Goal: Task Accomplishment & Management: Manage account settings

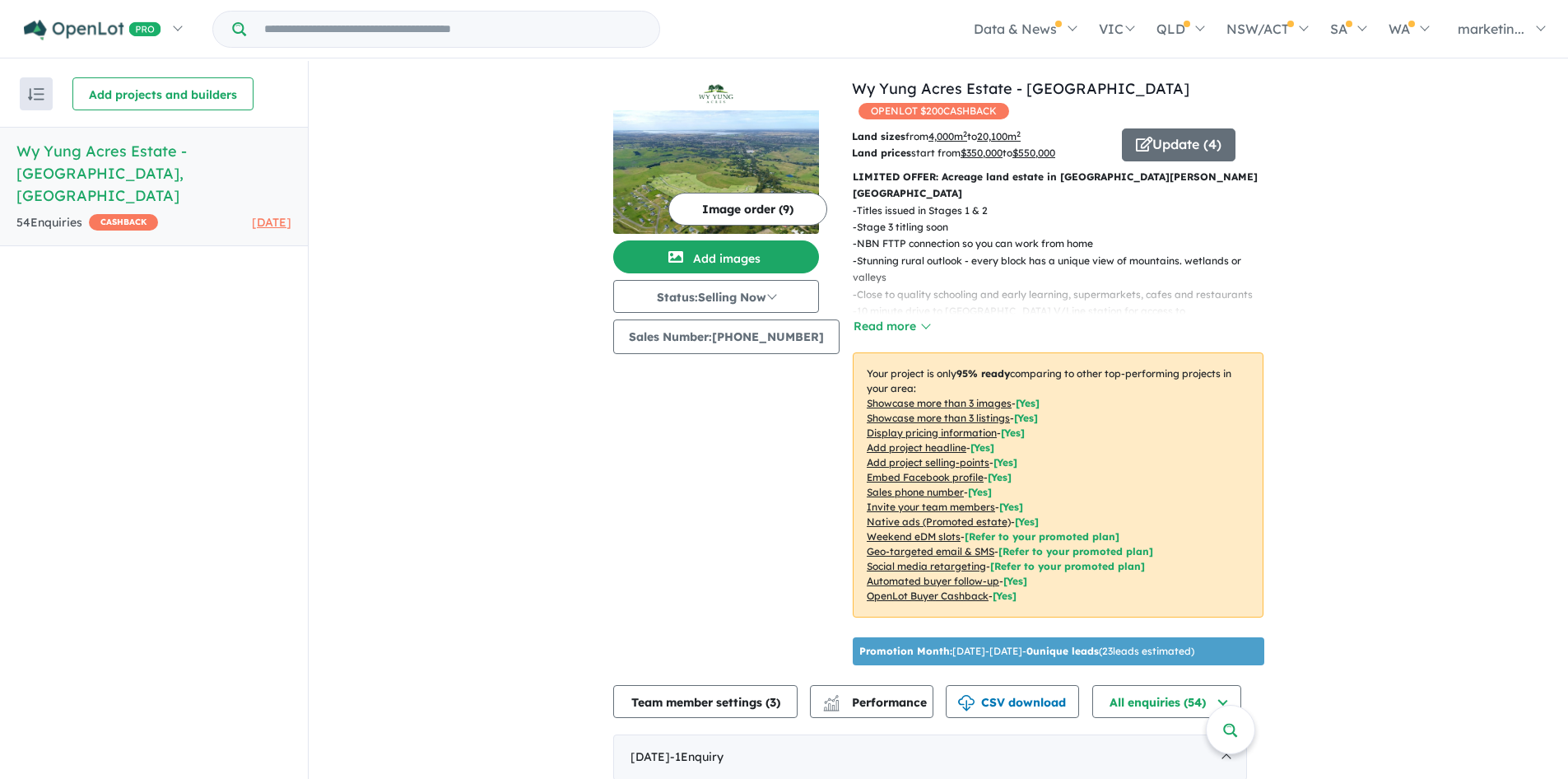
scroll to position [179, 0]
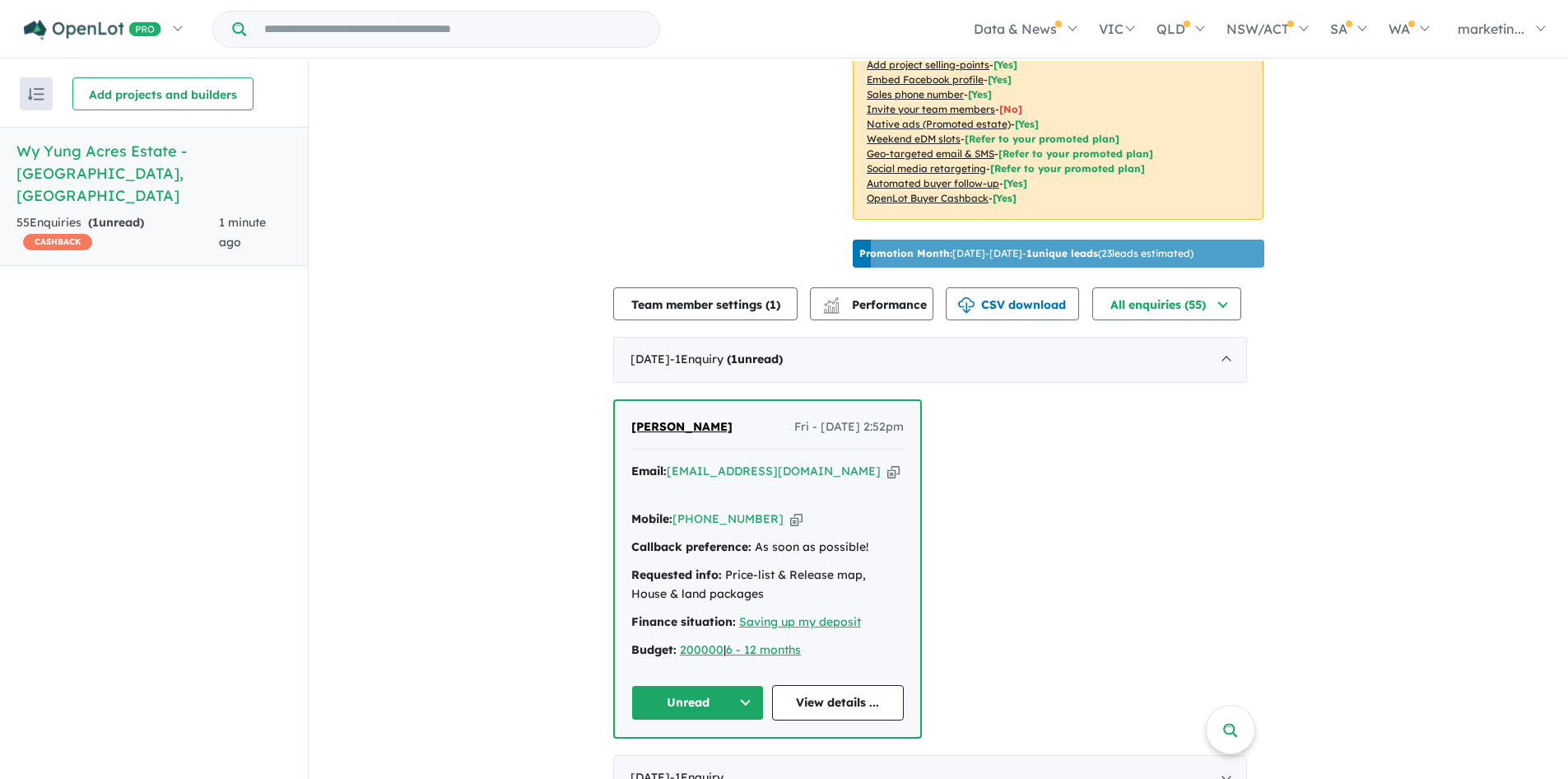
scroll to position [538, 0]
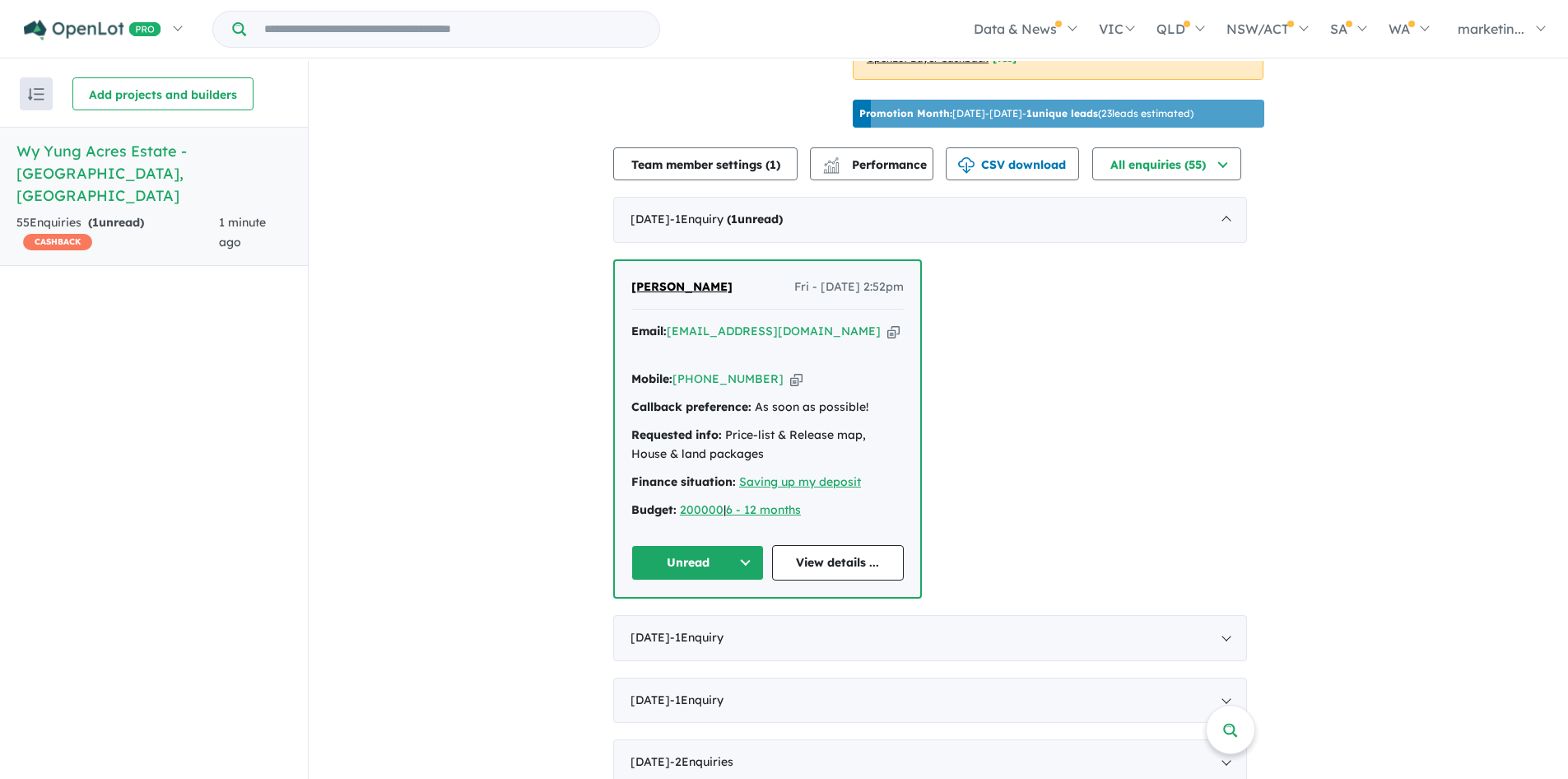
click at [831, 545] on link "View details ..." at bounding box center [838, 563] width 133 height 35
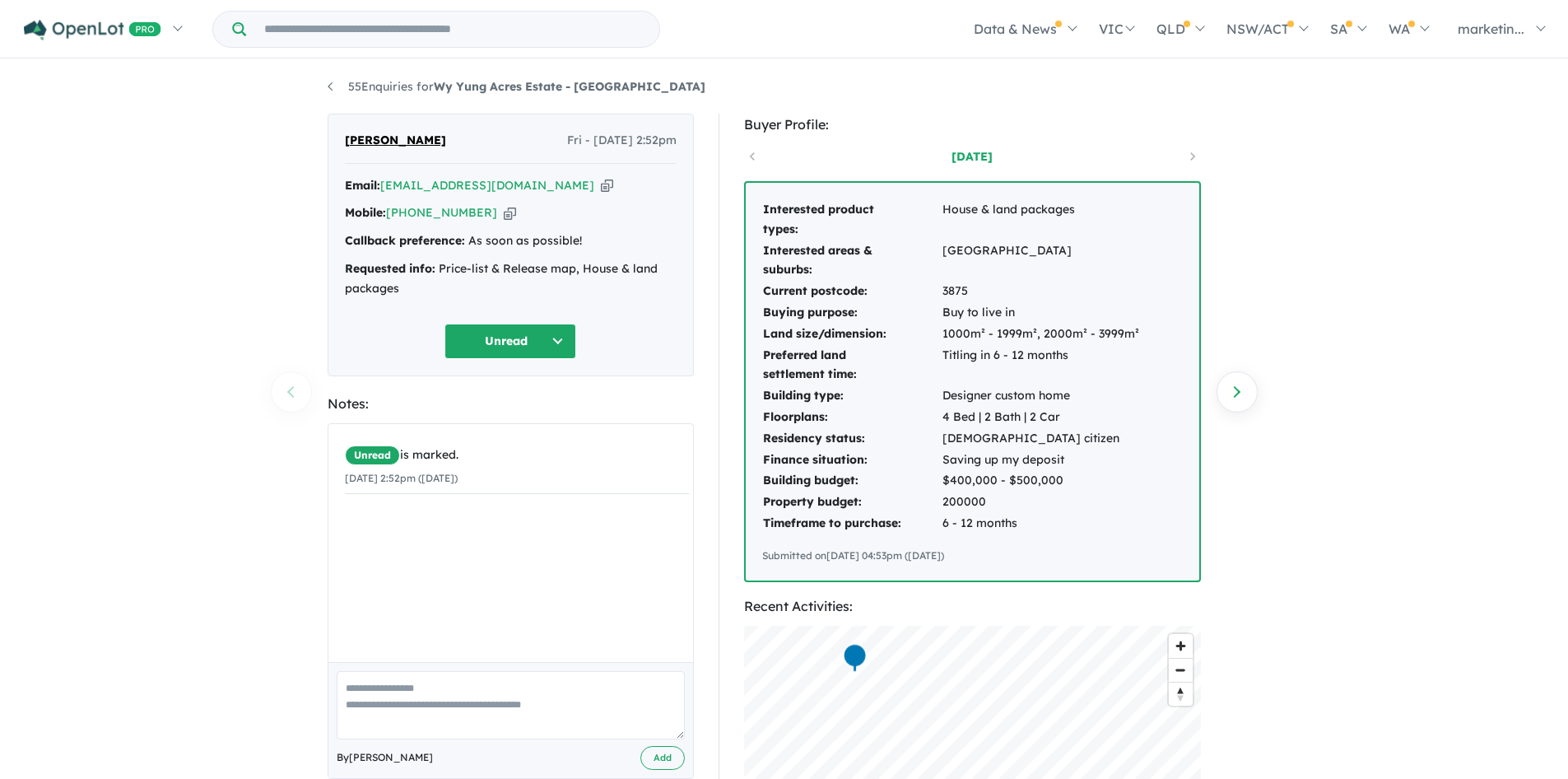
click at [601, 185] on icon "button" at bounding box center [607, 186] width 13 height 17
click at [515, 349] on button "Unread" at bounding box center [510, 341] width 132 height 35
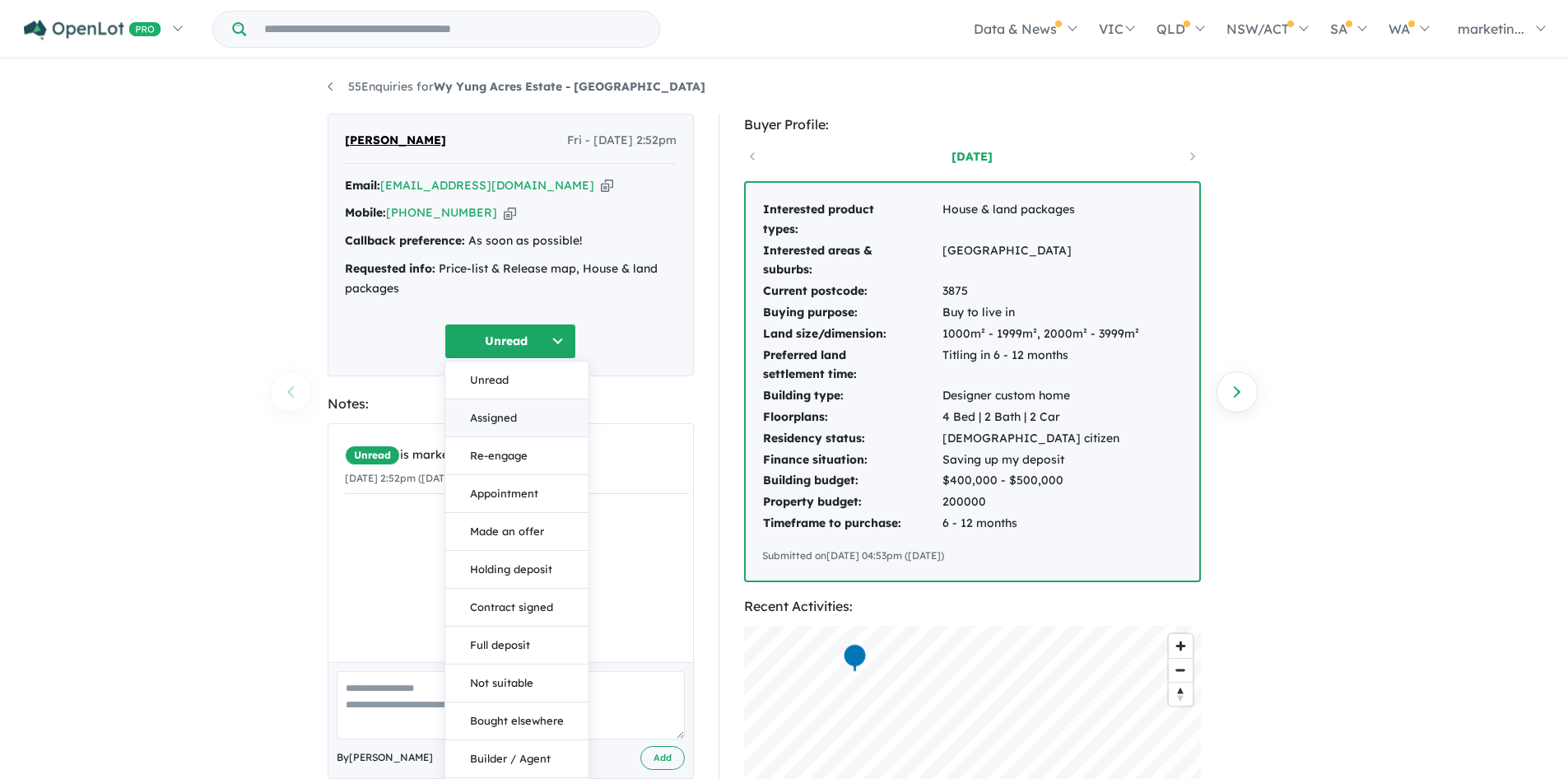
click at [512, 417] on button "Assigned" at bounding box center [517, 418] width 144 height 38
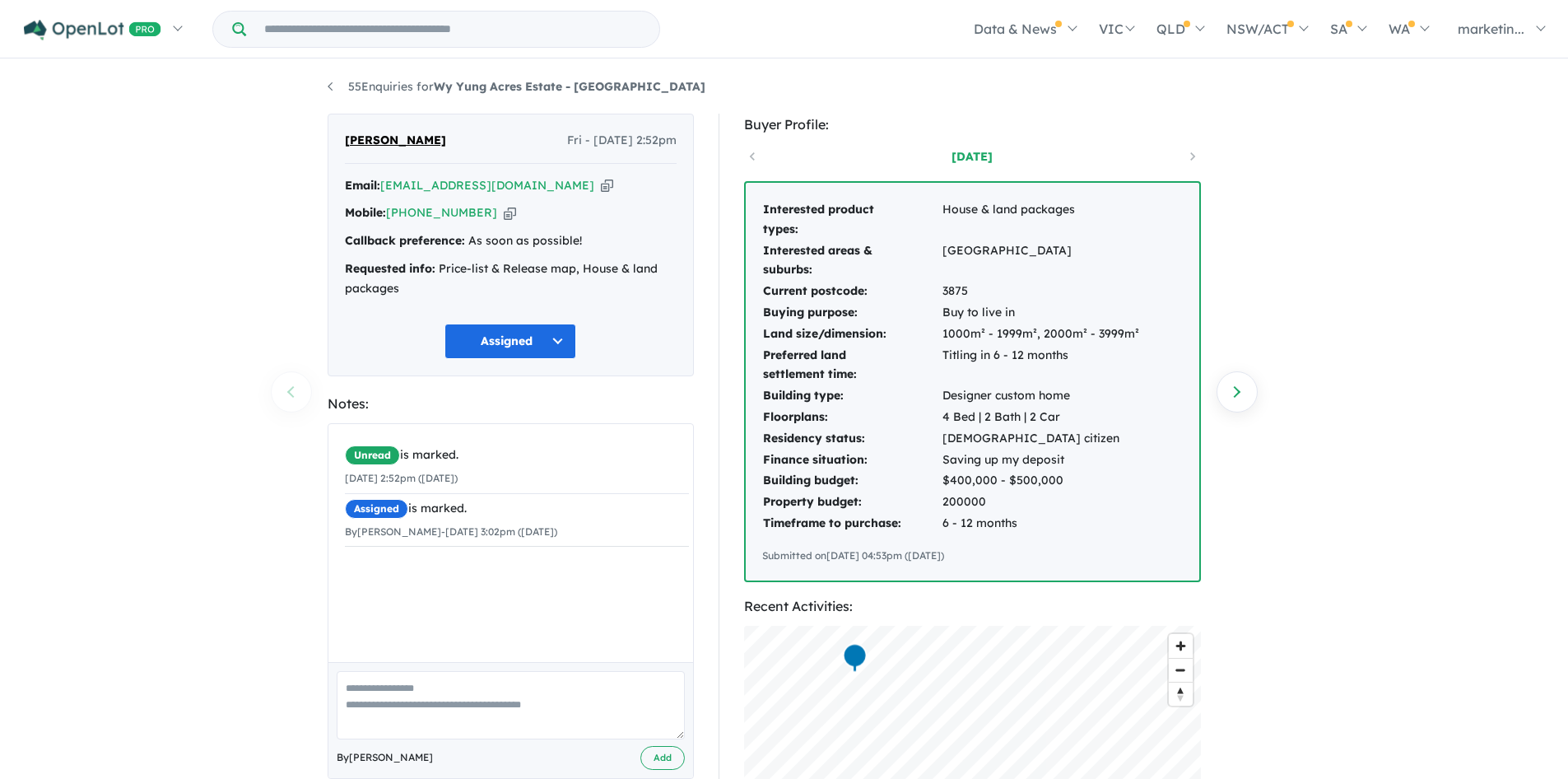
click at [493, 607] on div "Unread is marked. 29/08/2025 2:52pm (Friday) Assigned is marked. By Caitlin Win…" at bounding box center [517, 549] width 377 height 250
click at [494, 582] on div "Unread is marked. 29/08/2025 2:52pm (Friday) Assigned is marked. By Caitlin Win…" at bounding box center [517, 549] width 377 height 250
click at [496, 558] on div "Unread is marked. 29/08/2025 2:52pm (Friday) Assigned is marked. By Caitlin Win…" at bounding box center [517, 494] width 377 height 140
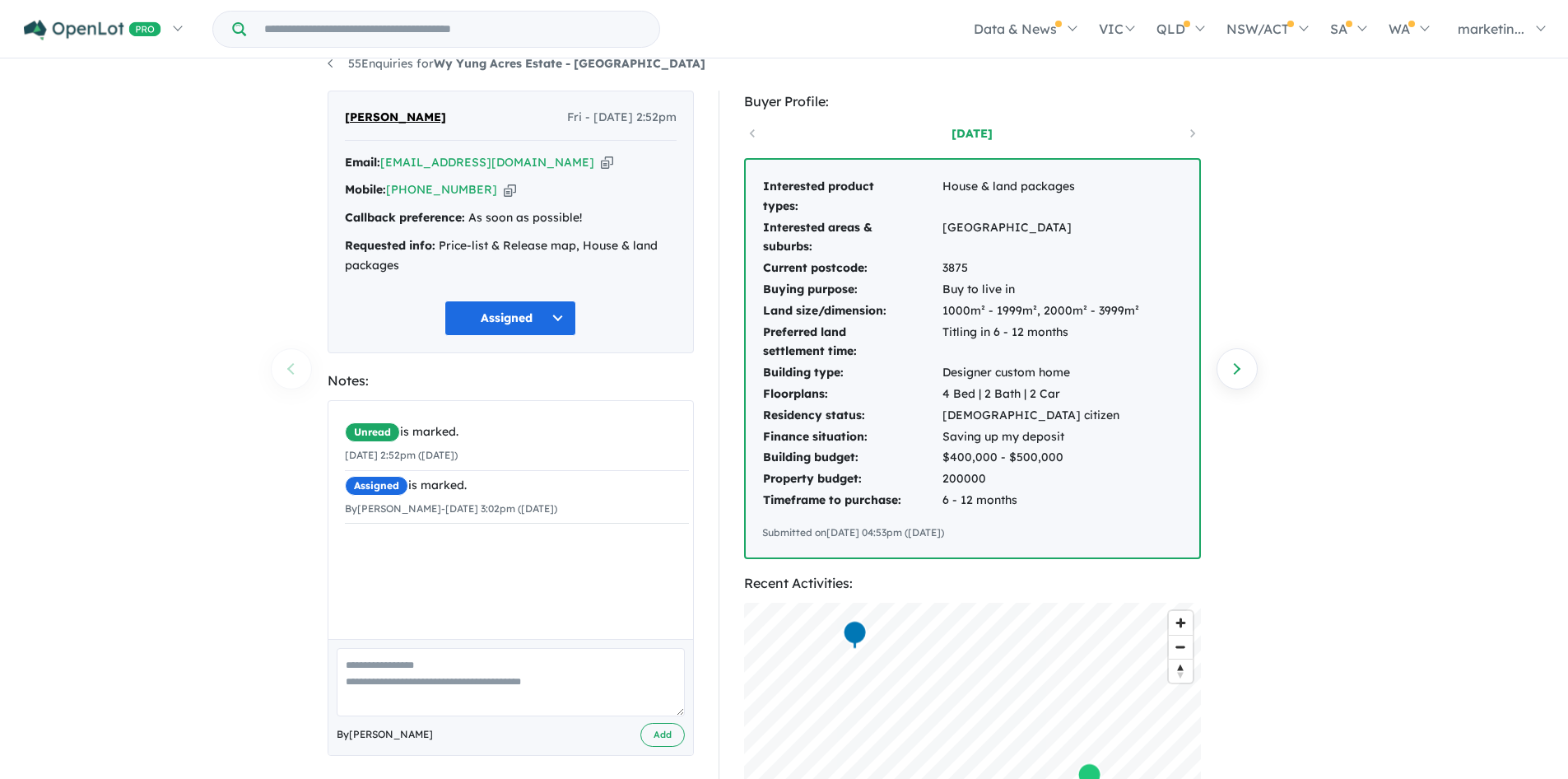
scroll to position [30, 0]
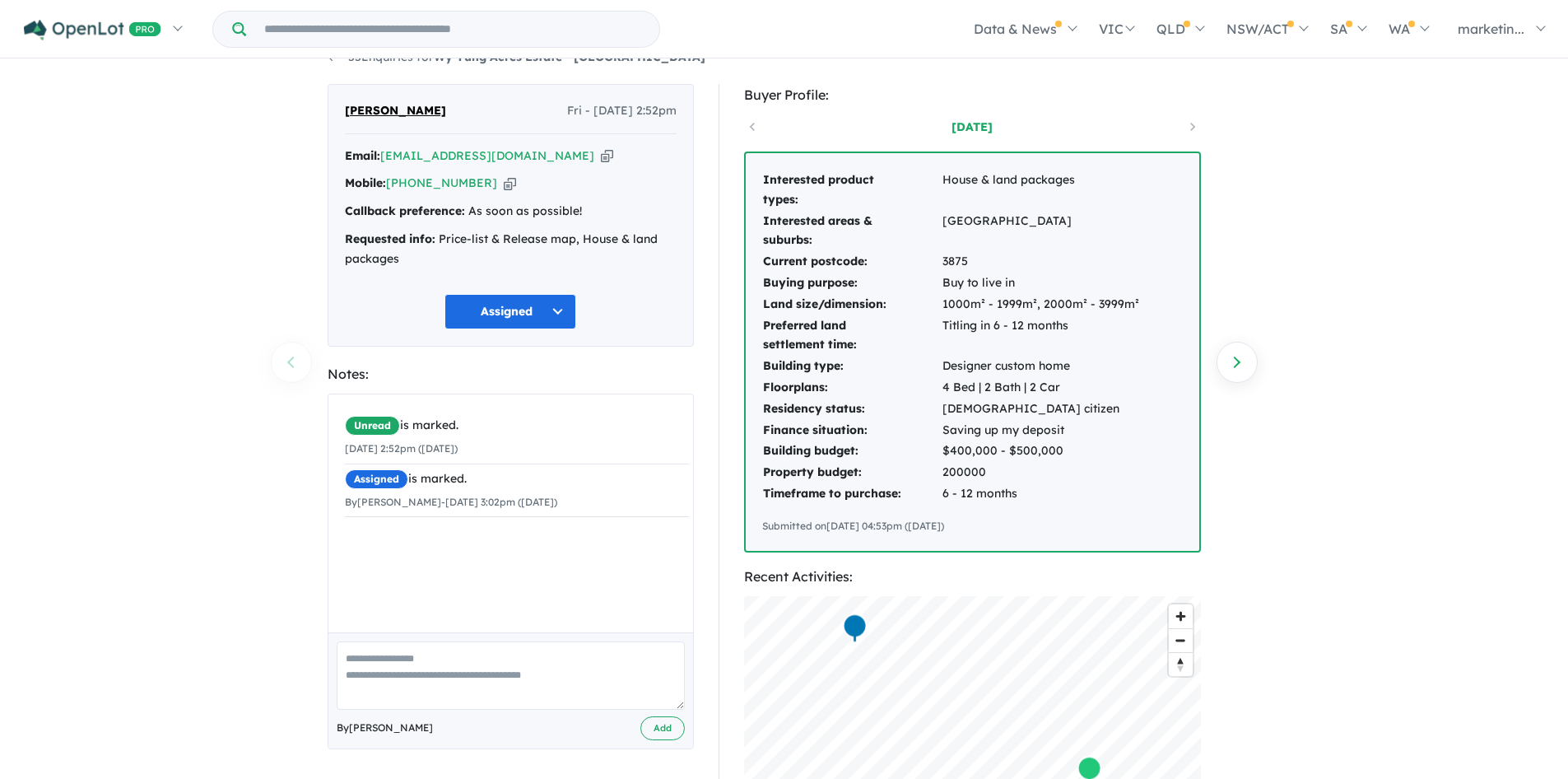
click at [463, 673] on textarea at bounding box center [511, 676] width 348 height 68
type textarea "**********"
click at [665, 733] on button "Add" at bounding box center [663, 728] width 45 height 24
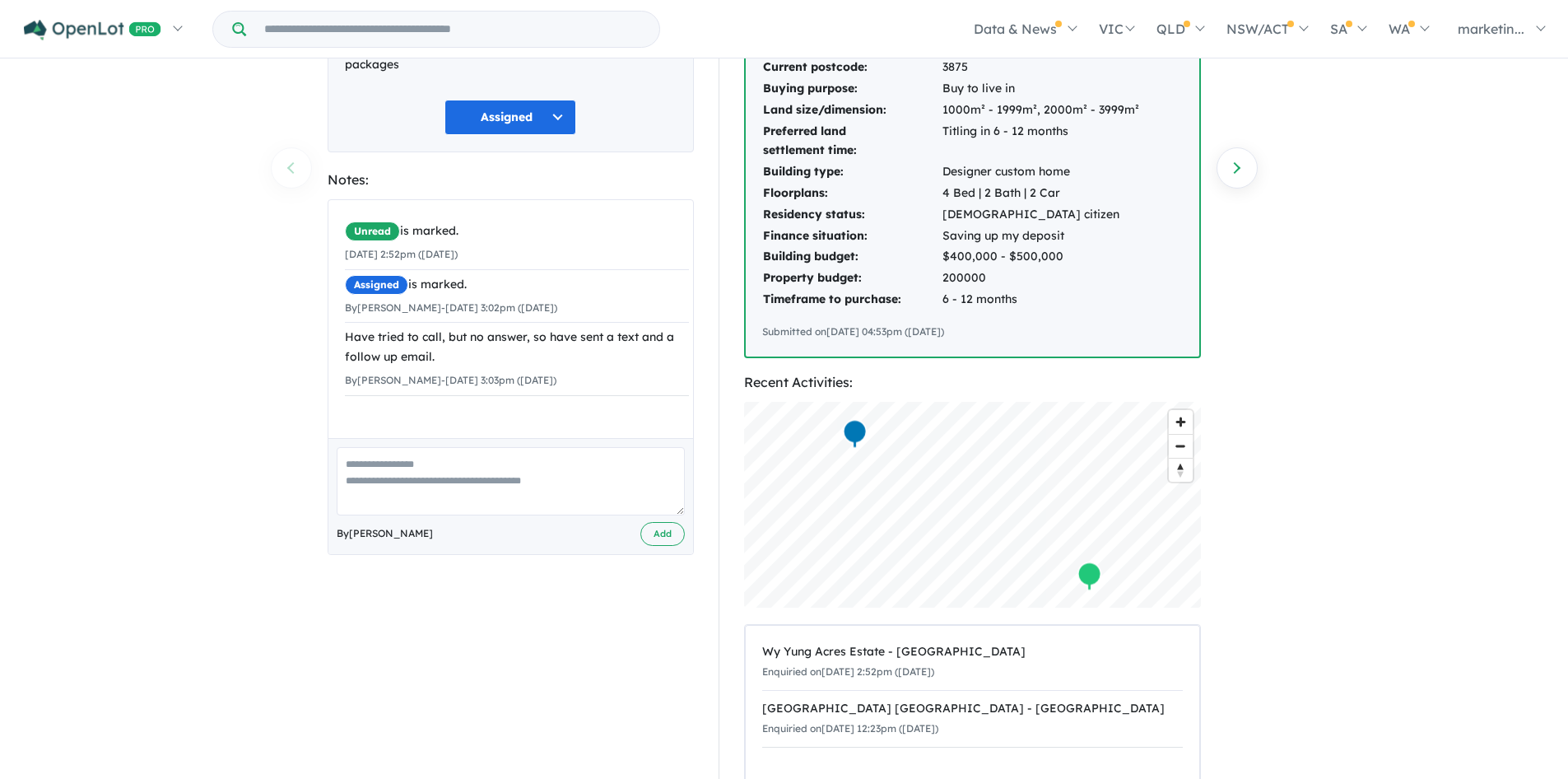
scroll to position [0, 0]
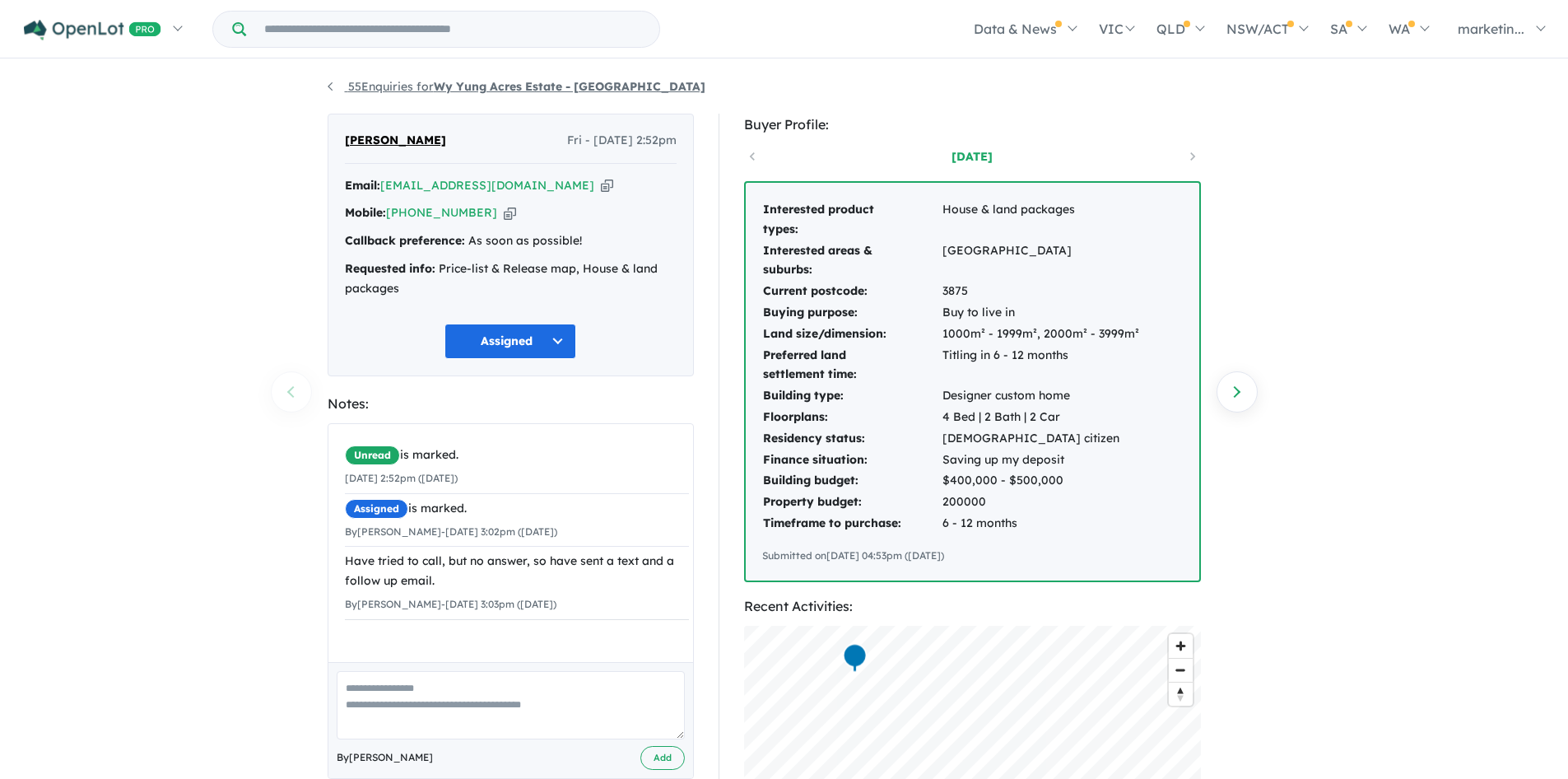
click at [330, 84] on link "55 Enquiries for Wy Yung Acres Estate - Wy Yung" at bounding box center [517, 87] width 378 height 15
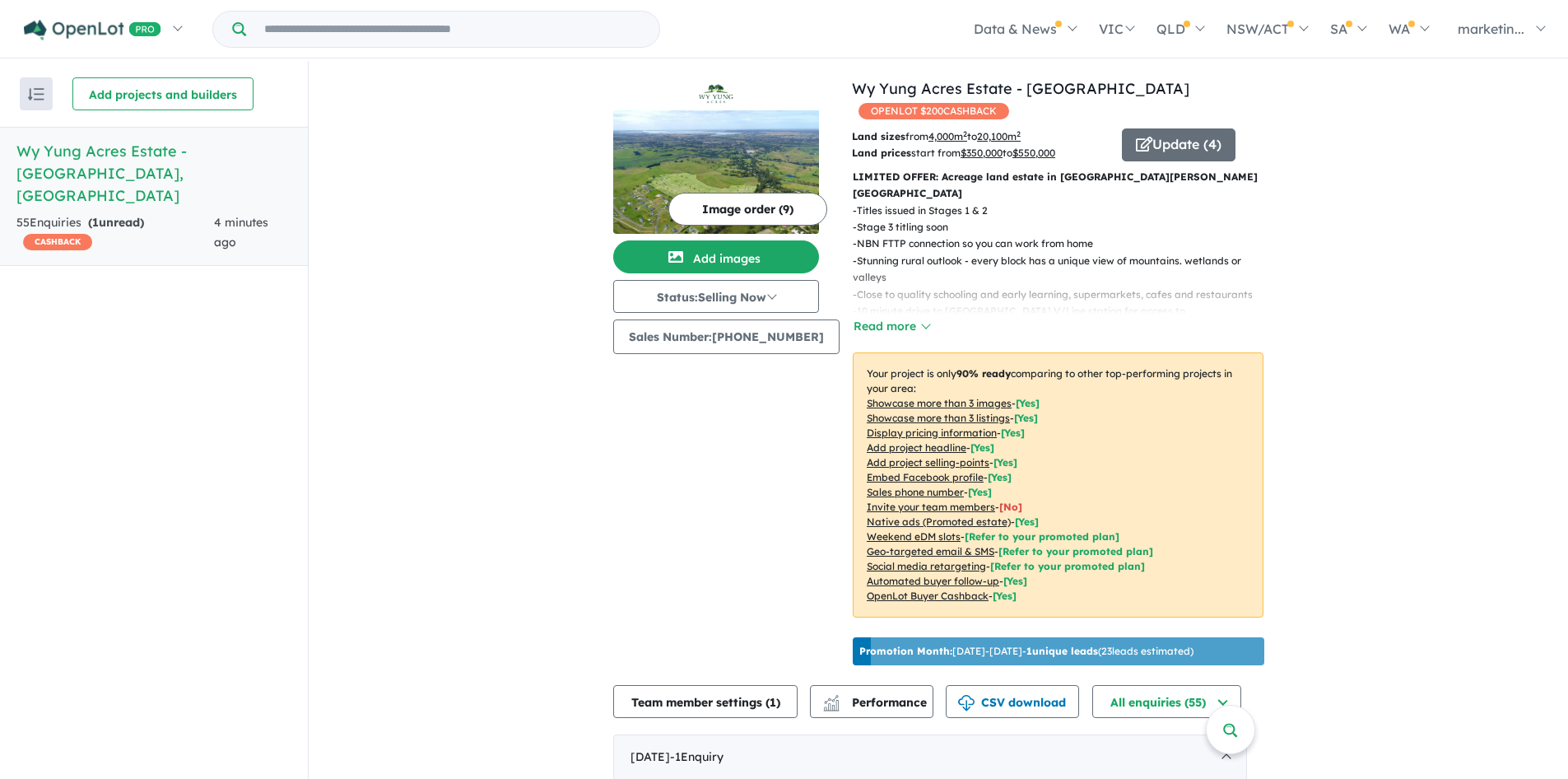
click at [138, 215] on strong "( 1 unread)" at bounding box center [116, 222] width 56 height 15
click at [53, 234] on span "CASHBACK" at bounding box center [57, 242] width 69 height 16
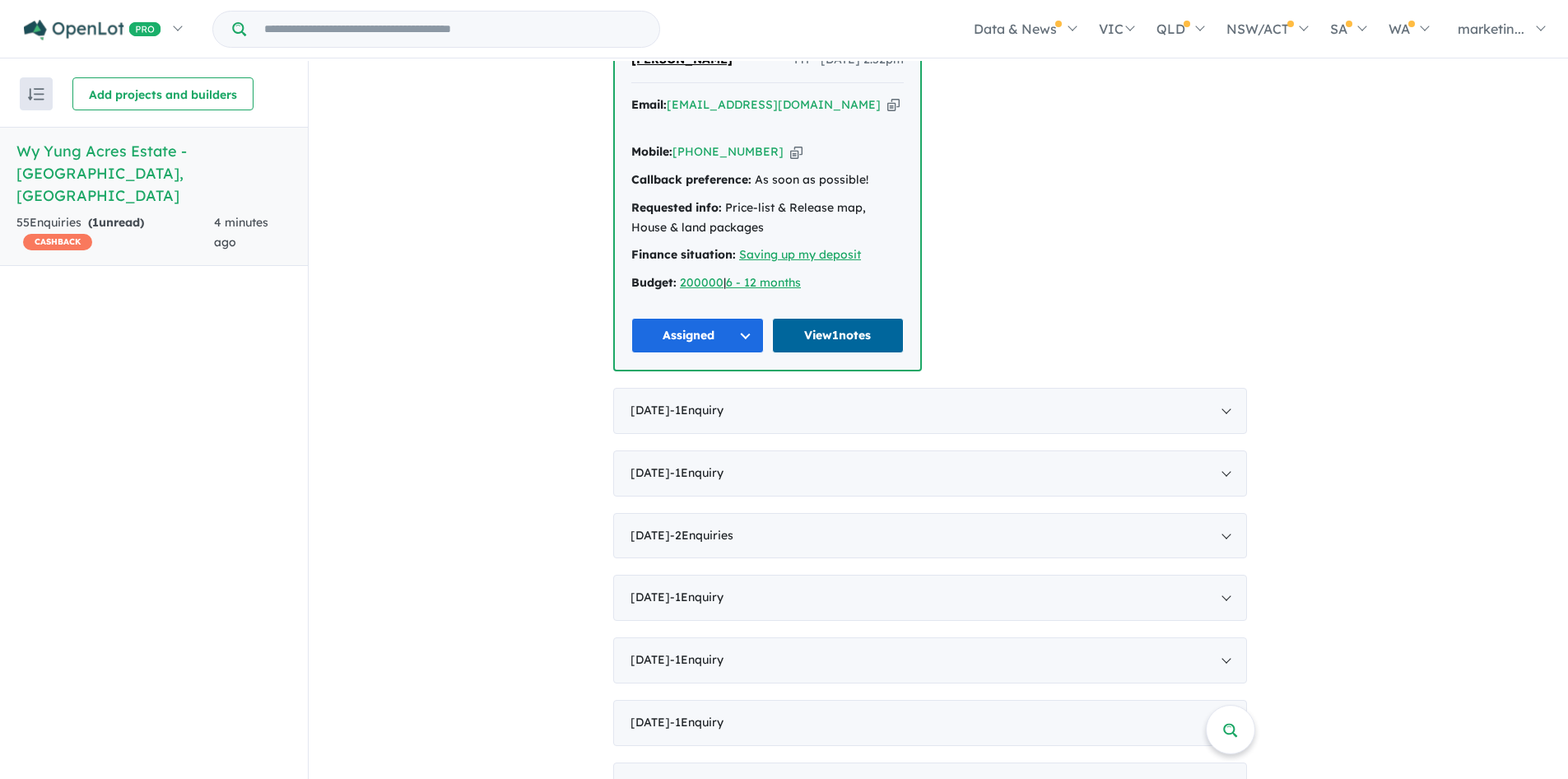
scroll to position [758, 0]
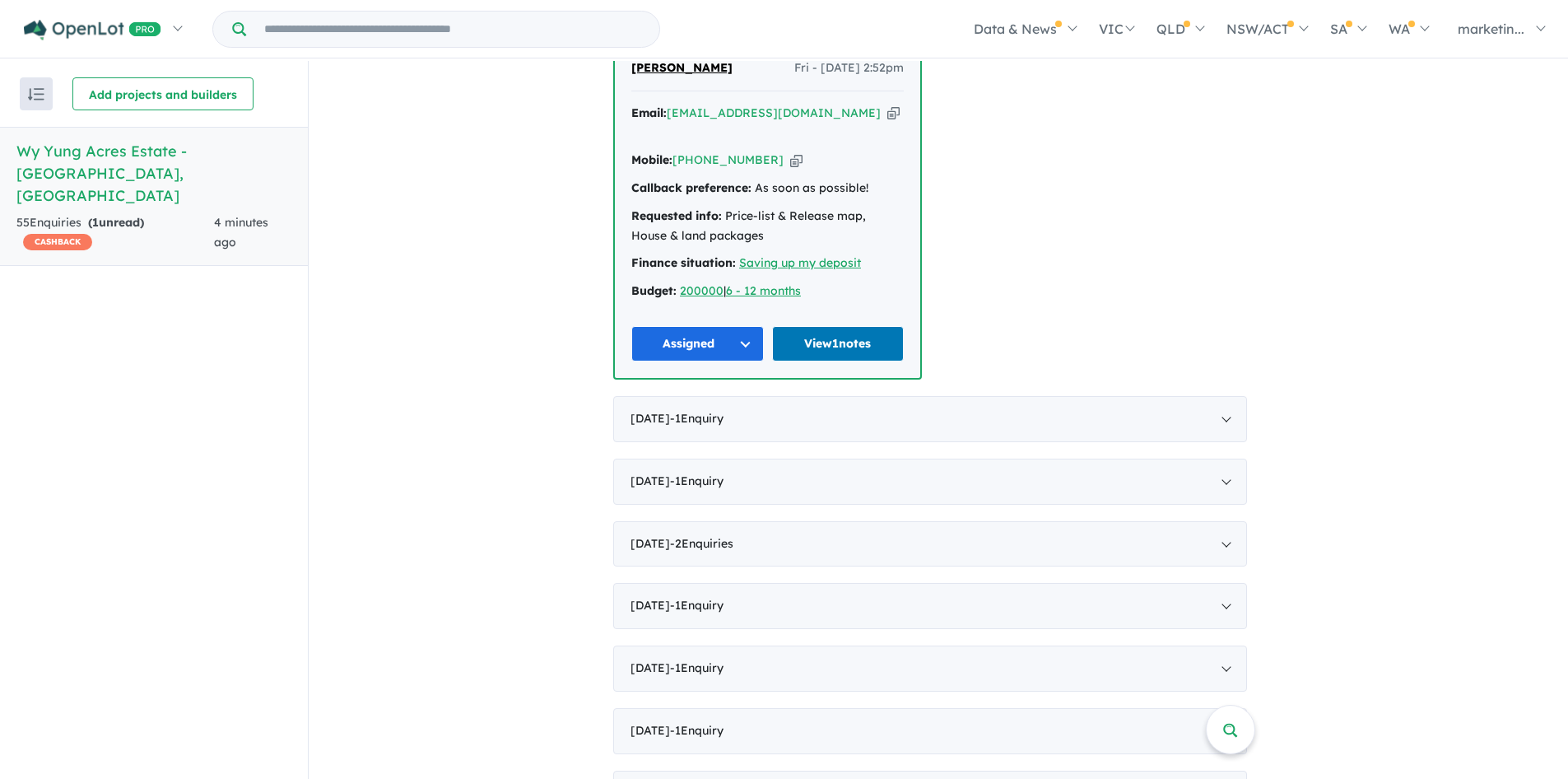
click at [700, 326] on button "Assigned" at bounding box center [697, 344] width 133 height 35
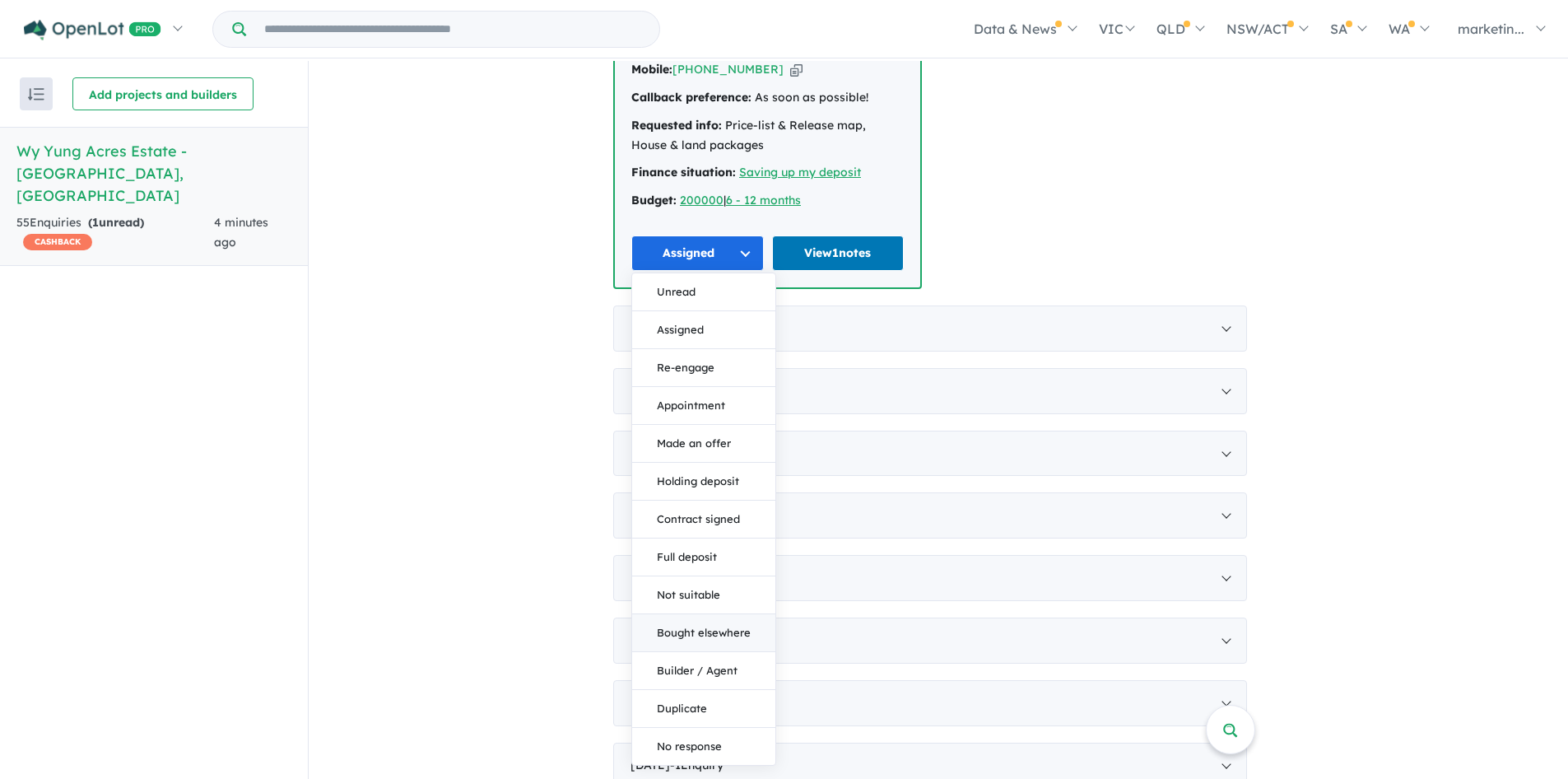
scroll to position [847, 0]
click at [1090, 137] on div "1 Mia Clifford Fri - 29/08/2025, 2:52pm Email: miaclifford1@gmail.com Copied! M…" at bounding box center [930, 121] width 634 height 340
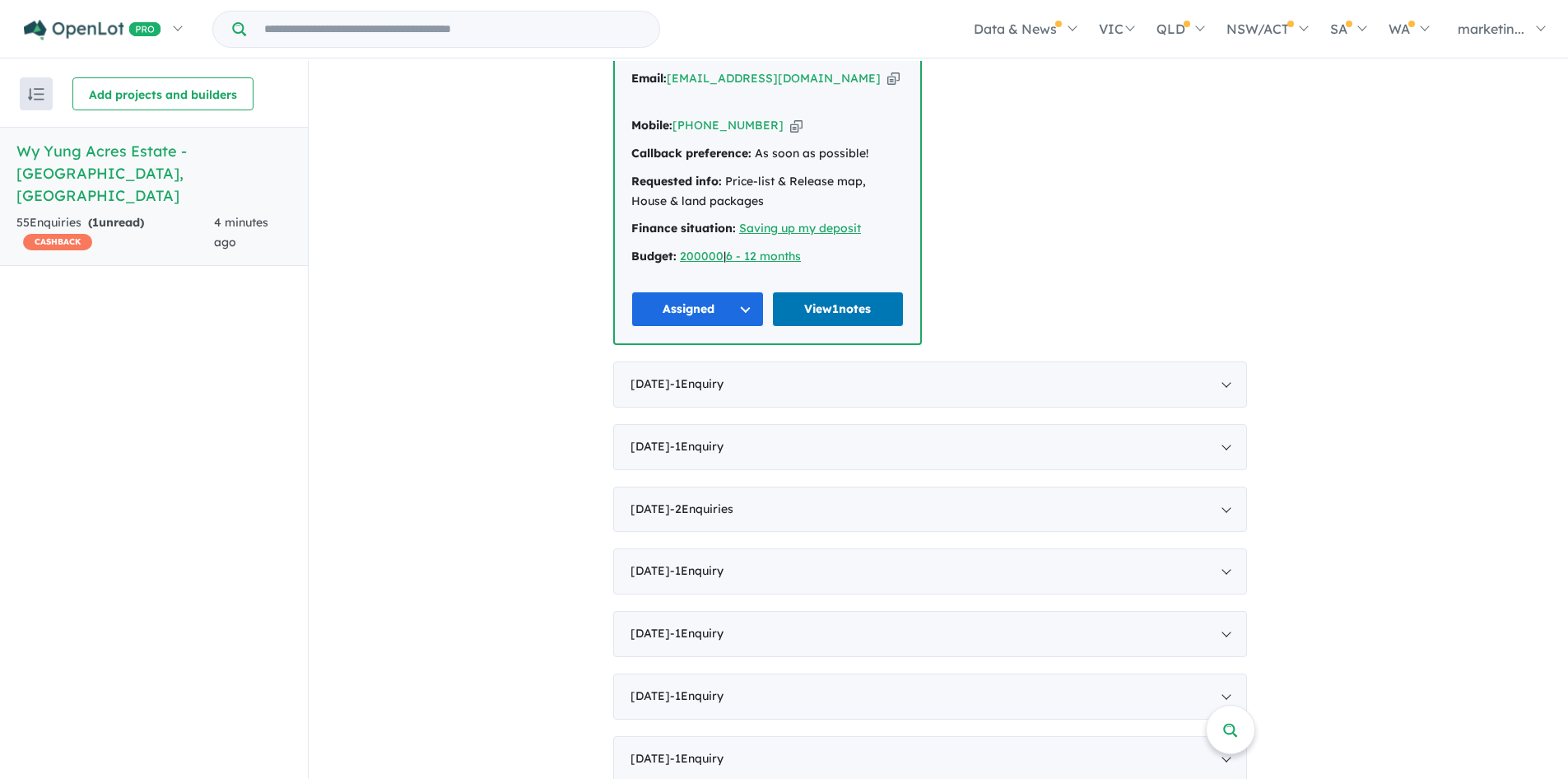
scroll to position [692, 0]
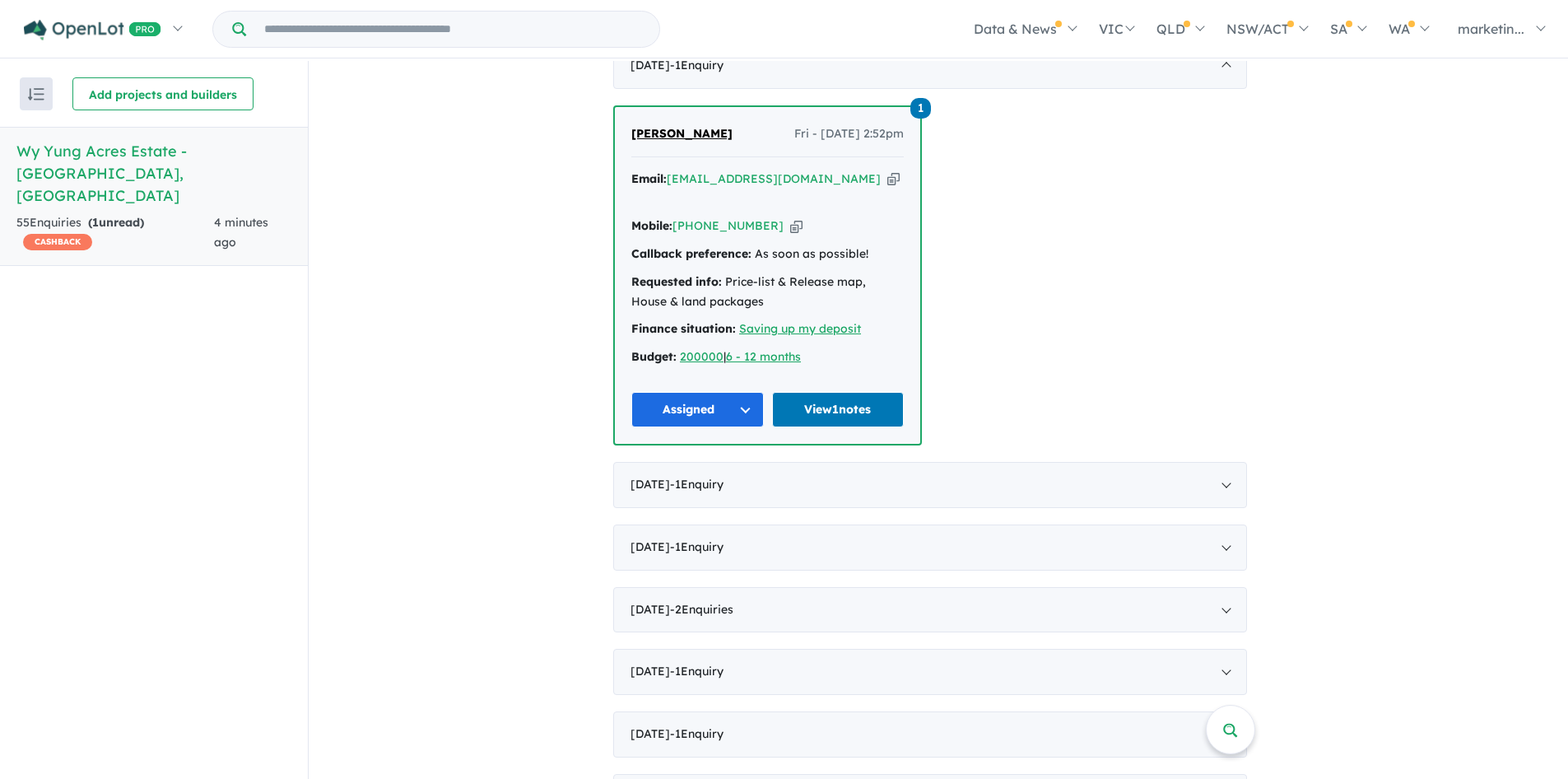
click at [851, 124] on span "Fri - 29/08/2025, 2:52pm" at bounding box center [849, 133] width 110 height 19
